Goal: Transaction & Acquisition: Purchase product/service

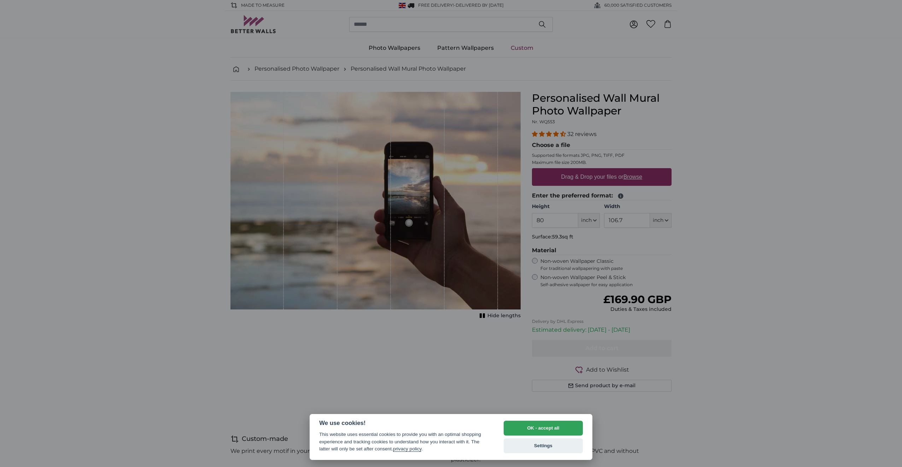
click at [708, 226] on div at bounding box center [451, 233] width 902 height 467
click at [562, 426] on button "OK - accept all" at bounding box center [542, 428] width 79 height 15
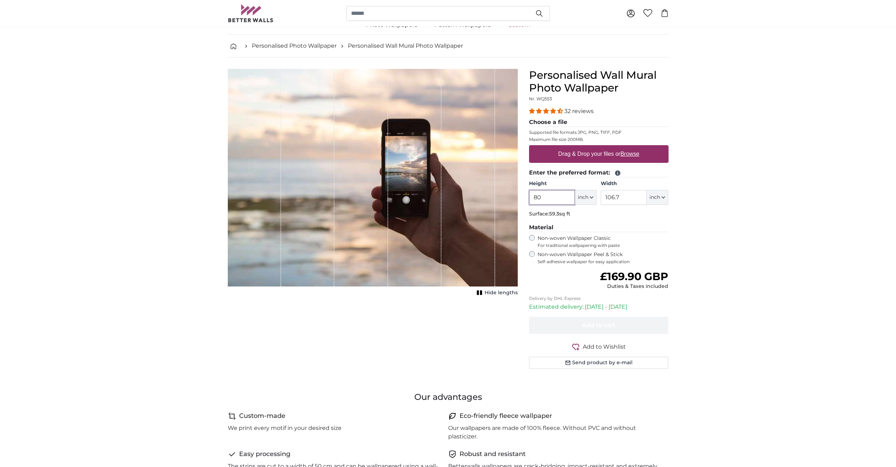
scroll to position [35, 0]
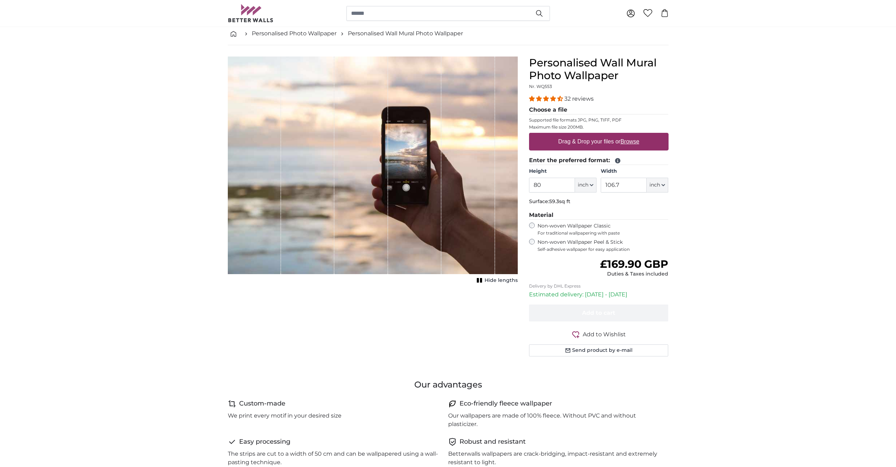
click at [527, 239] on div "Personalised Wall Mural Photo Wallpaper Nr. WQ553 32 reviews Choose a file Supp…" at bounding box center [599, 215] width 151 height 317
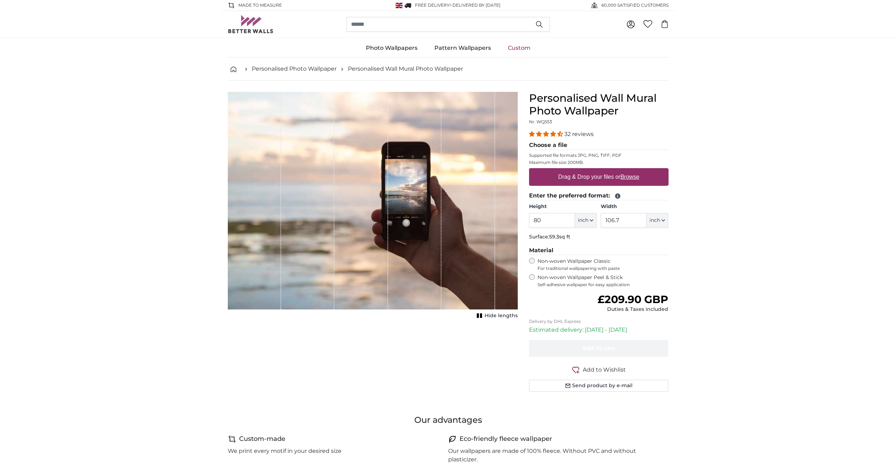
click at [624, 176] on u "Browse" at bounding box center [630, 177] width 19 height 6
click at [624, 170] on input "Drag & Drop your files or Browse" at bounding box center [599, 169] width 140 height 2
type input "**********"
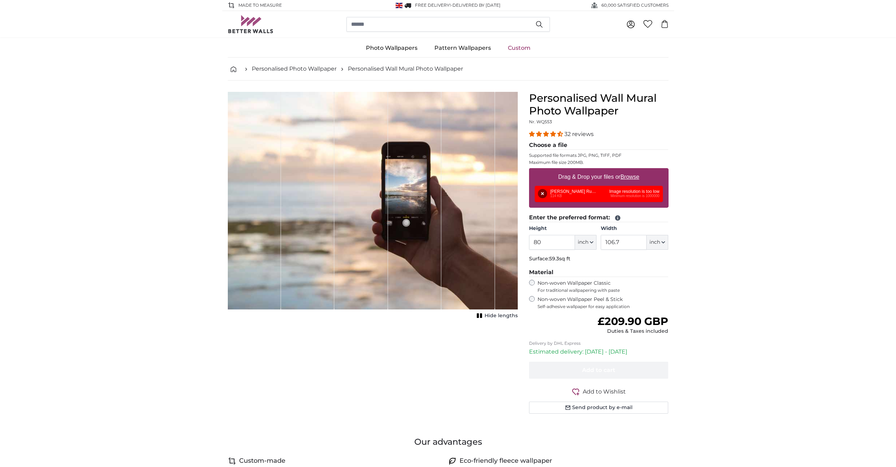
click at [643, 199] on div "Remove Retry Remove Upload Cancel Retry Remove [PERSON_NAME].jpg 114 KB Image r…" at bounding box center [599, 194] width 128 height 16
